Goal: Find specific page/section: Find specific page/section

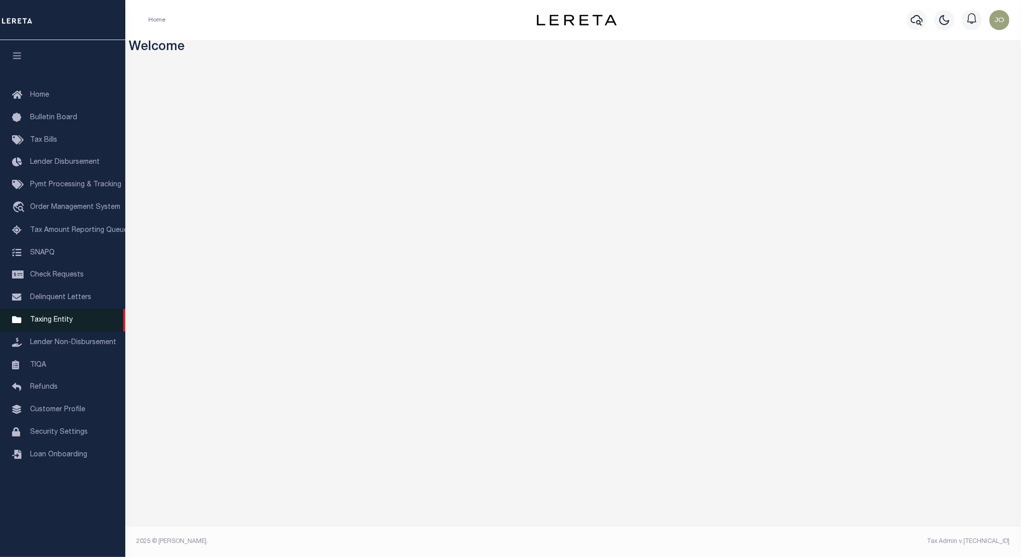
click at [64, 321] on span "Taxing Entity" at bounding box center [51, 320] width 43 height 7
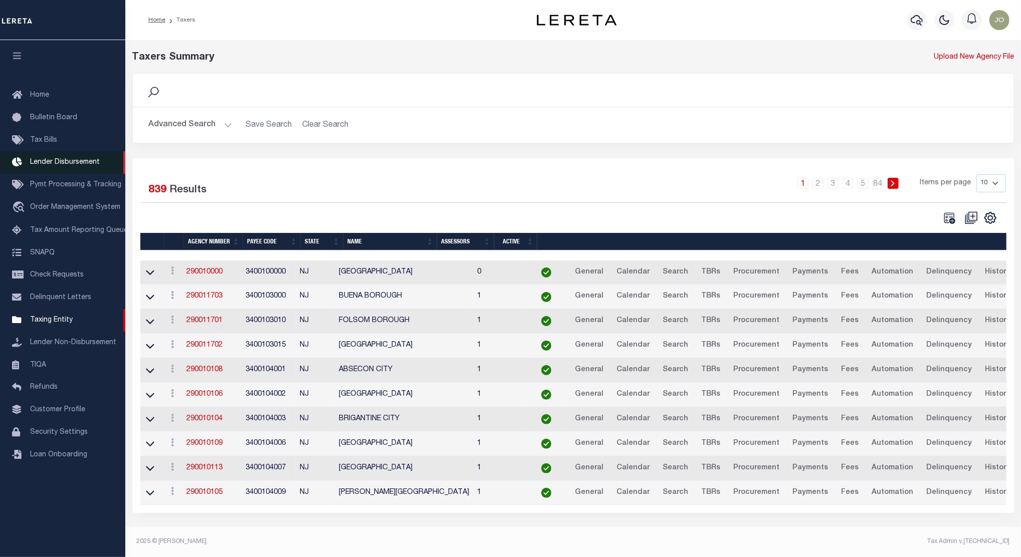
click at [70, 162] on span "Lender Disbursement" at bounding box center [65, 162] width 70 height 7
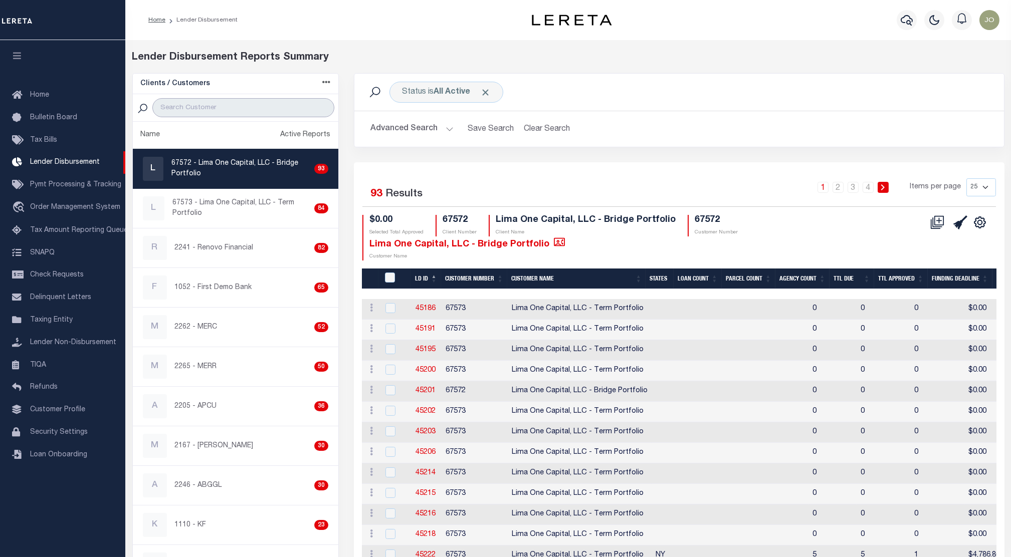
click at [213, 103] on input "search" at bounding box center [243, 107] width 182 height 19
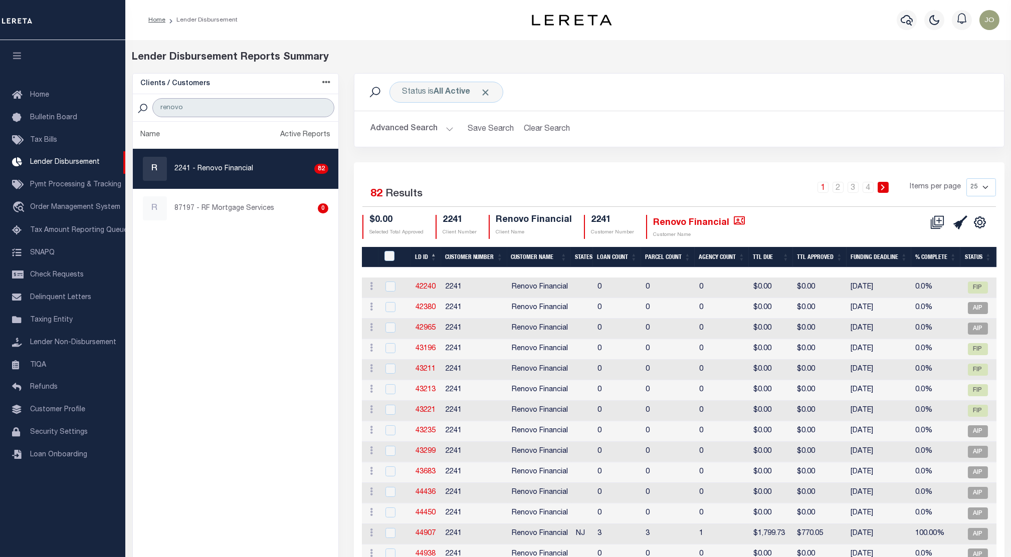
type input "renovo"
click at [228, 174] on p "2241 - Renovo Financial" at bounding box center [214, 169] width 79 height 11
checkbox input "true"
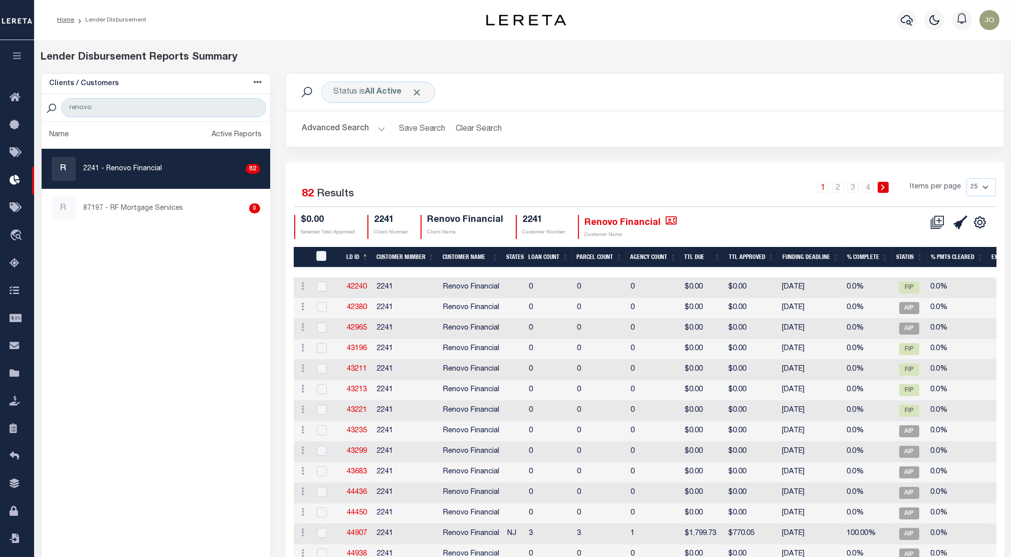
click at [815, 259] on th "Funding Deadline" at bounding box center [810, 257] width 65 height 21
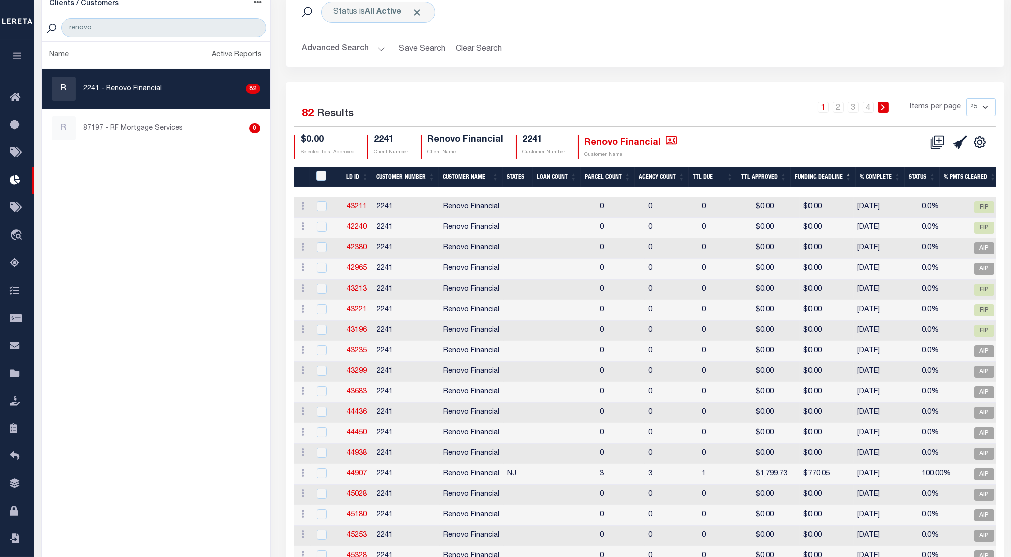
scroll to position [13, 0]
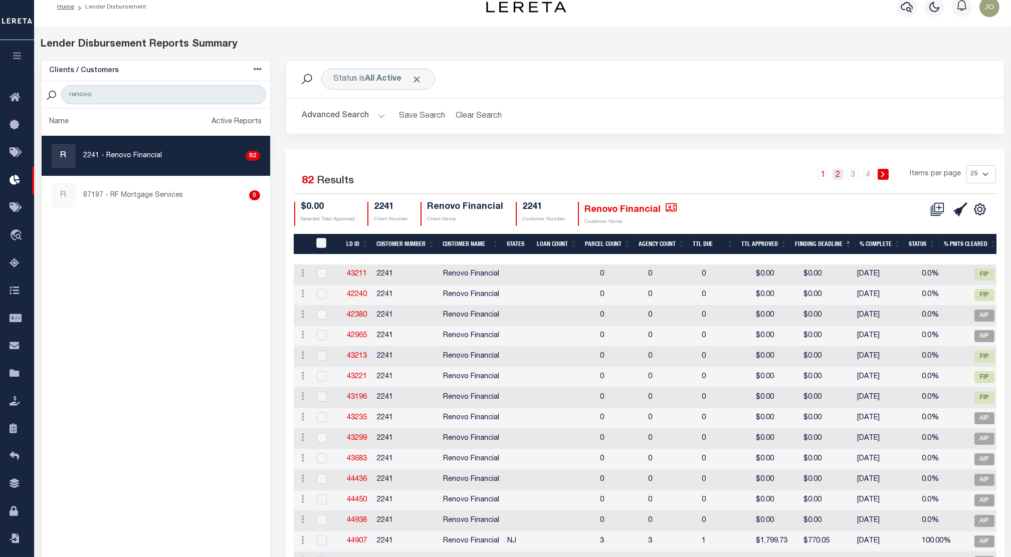
click at [838, 173] on link "2" at bounding box center [837, 174] width 11 height 11
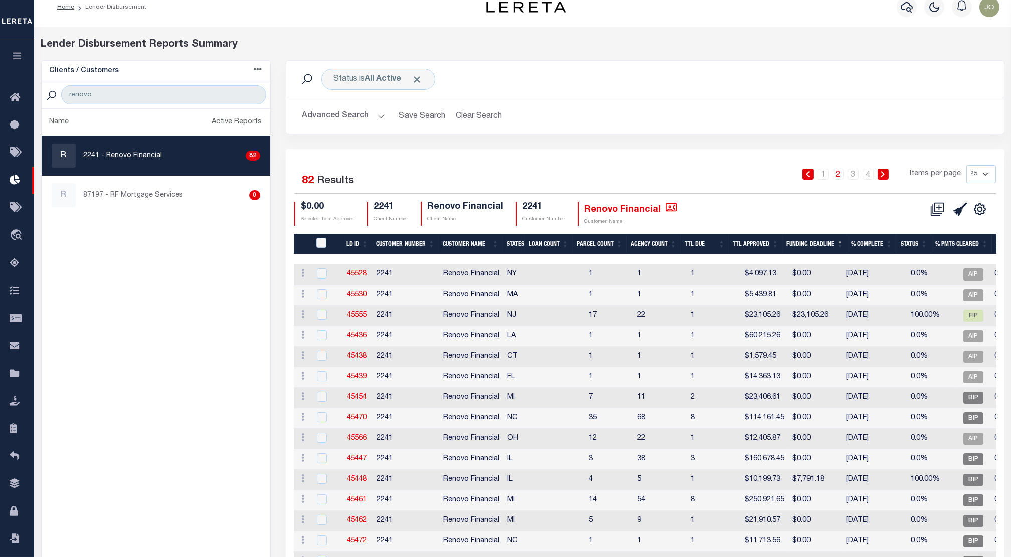
click at [989, 175] on select "25 50 100 200" at bounding box center [981, 174] width 30 height 18
select select "200"
click at [966, 165] on select "25 50 100 200" at bounding box center [981, 174] width 30 height 18
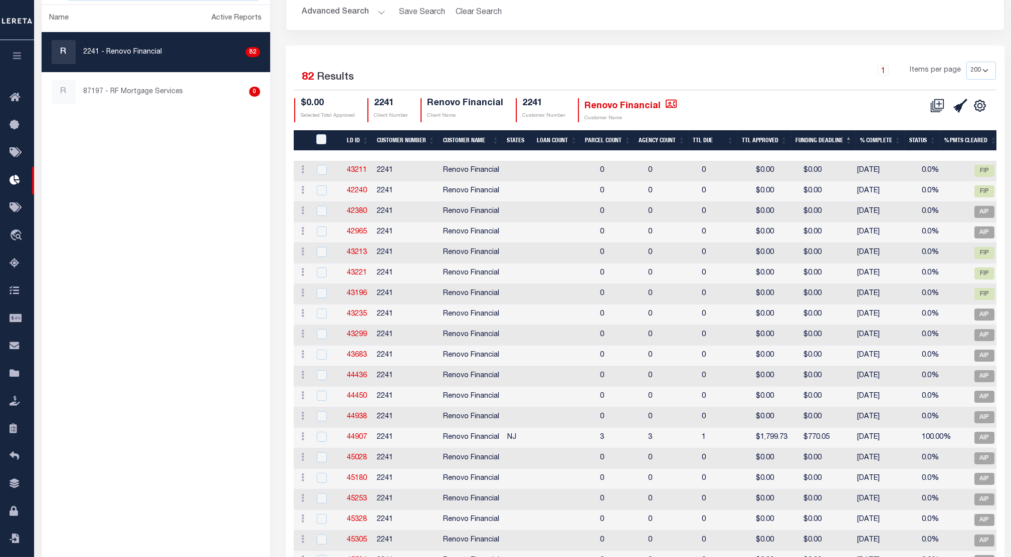
scroll to position [50, 0]
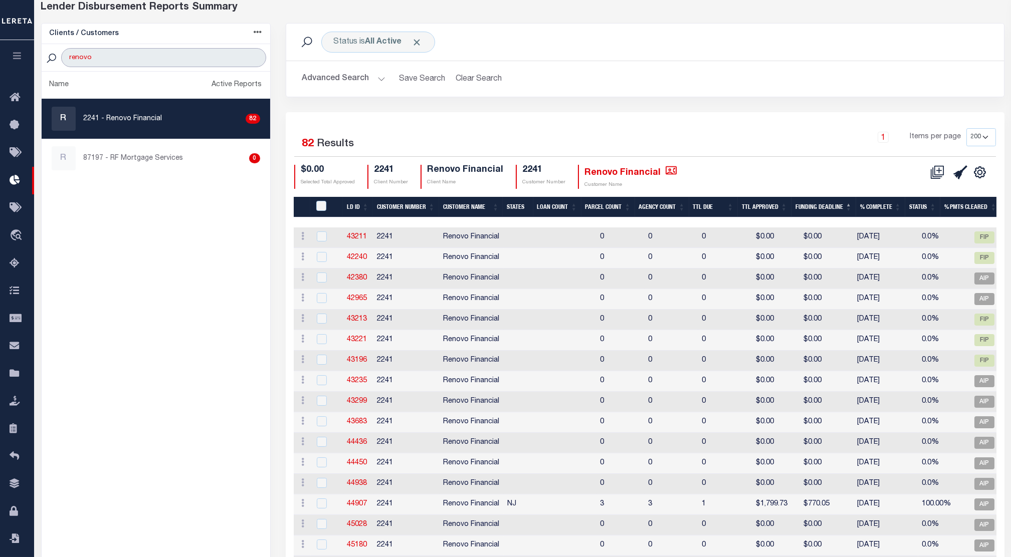
click at [258, 61] on input "renovo" at bounding box center [163, 57] width 204 height 19
click at [254, 57] on input "renovo" at bounding box center [163, 57] width 204 height 19
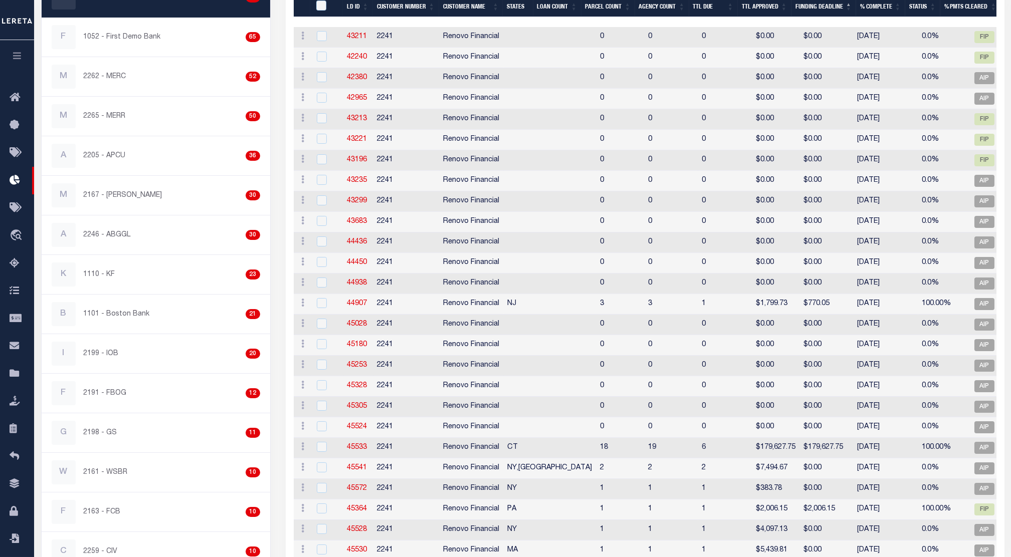
scroll to position [0, 0]
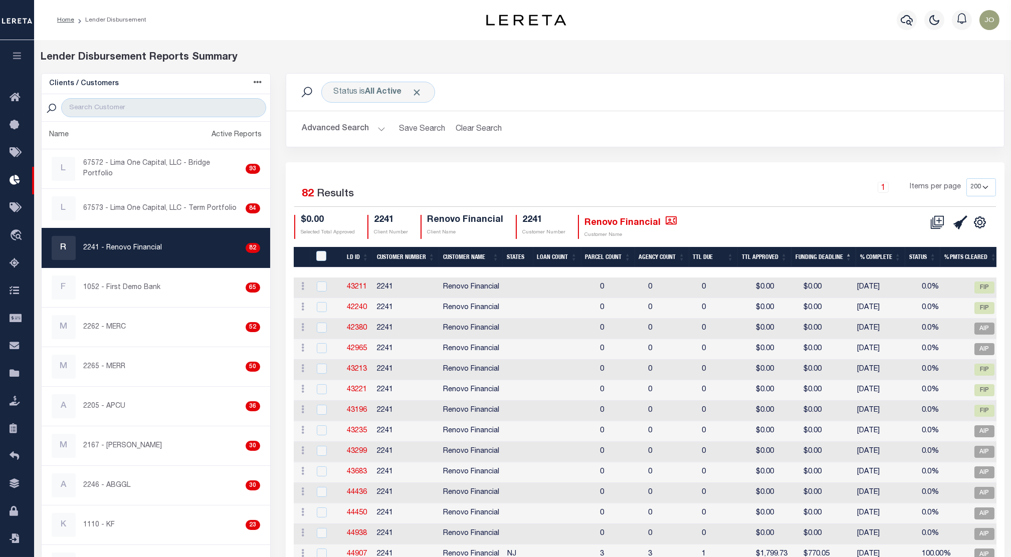
click at [546, 194] on div "1 Items per page 25 50 100 200" at bounding box center [734, 191] width 523 height 26
click at [775, 221] on div "$0.00 Selected Total Approved 2241 Client Number Renovo Financial Client Name 2…" at bounding box center [586, 227] width 585 height 25
click at [730, 227] on div "$0.00 Selected Total Approved 2241 Client Number Renovo Financial Client Name 2…" at bounding box center [586, 227] width 585 height 25
